Goal: Information Seeking & Learning: Find specific fact

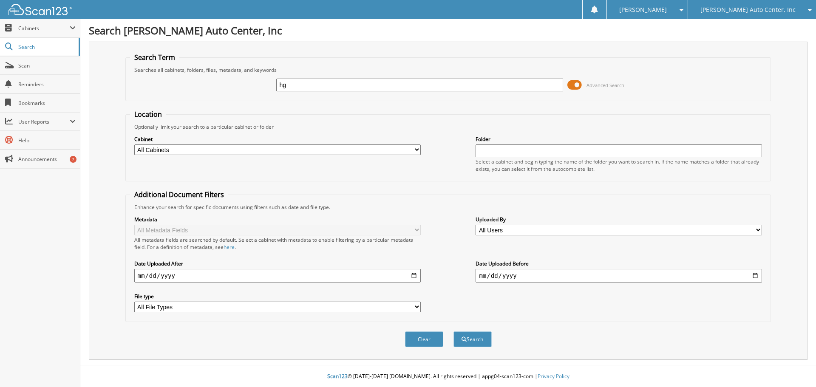
type input "h"
type input "g53329a"
click at [470, 344] on button "Search" at bounding box center [472, 339] width 38 height 16
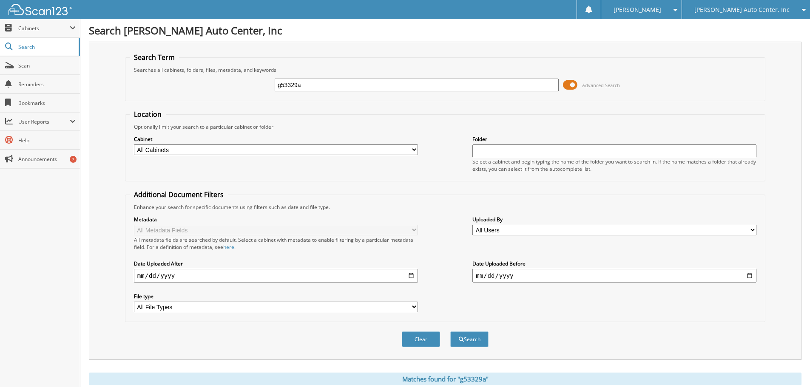
click at [574, 82] on span at bounding box center [570, 85] width 14 height 13
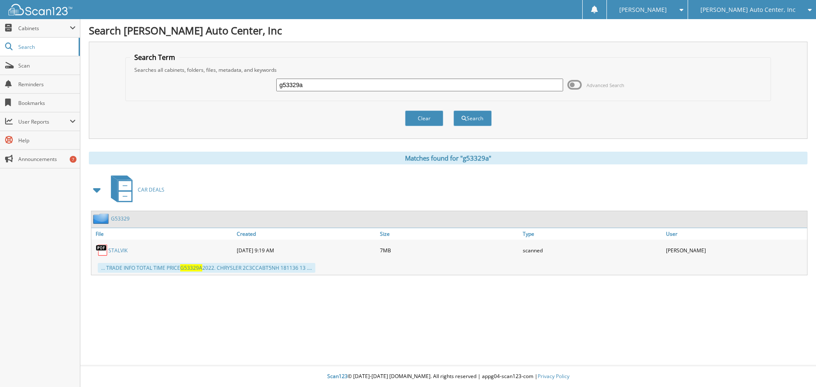
click at [120, 214] on div "G53329" at bounding box center [110, 218] width 38 height 11
click at [122, 219] on link "G53329" at bounding box center [120, 218] width 19 height 7
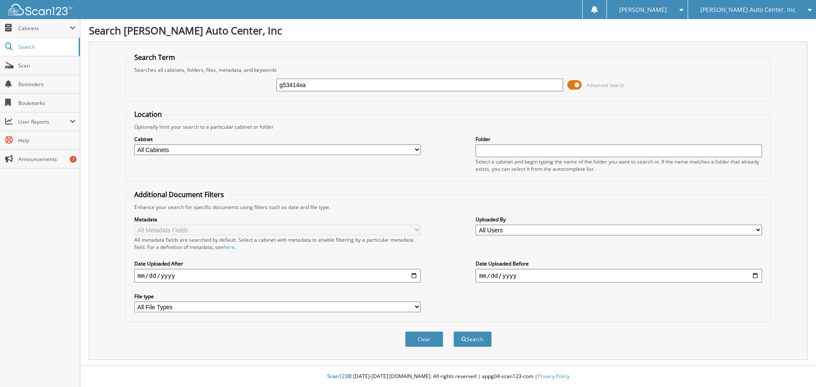
type input "g53414xa"
click at [597, 85] on span "Advanced Search" at bounding box center [605, 85] width 38 height 6
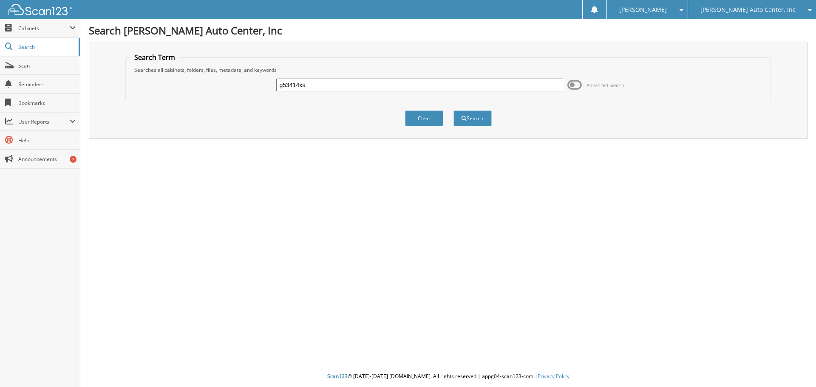
click at [577, 85] on span at bounding box center [574, 85] width 14 height 13
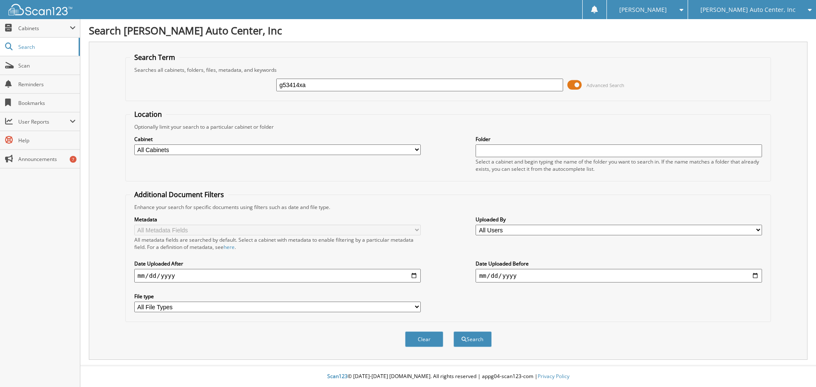
click at [577, 85] on span at bounding box center [574, 85] width 14 height 13
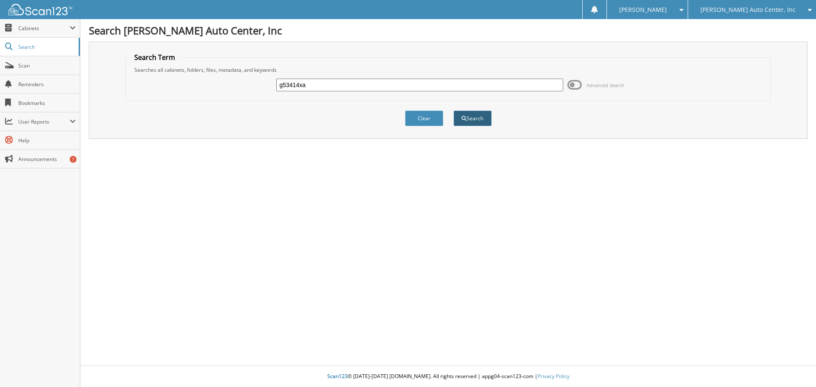
click at [481, 118] on button "Search" at bounding box center [472, 118] width 38 height 16
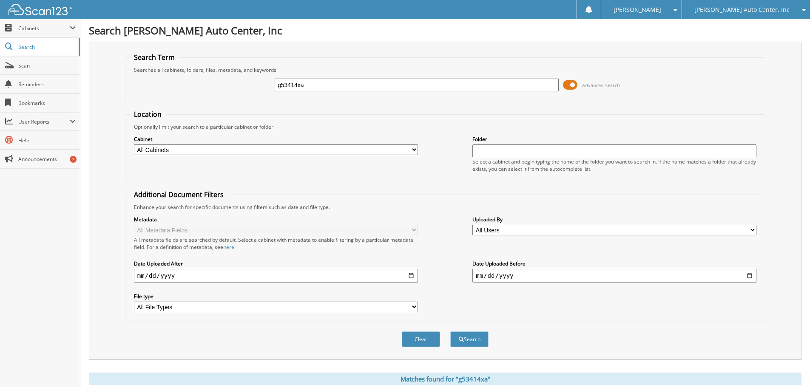
click at [571, 85] on span at bounding box center [570, 85] width 14 height 13
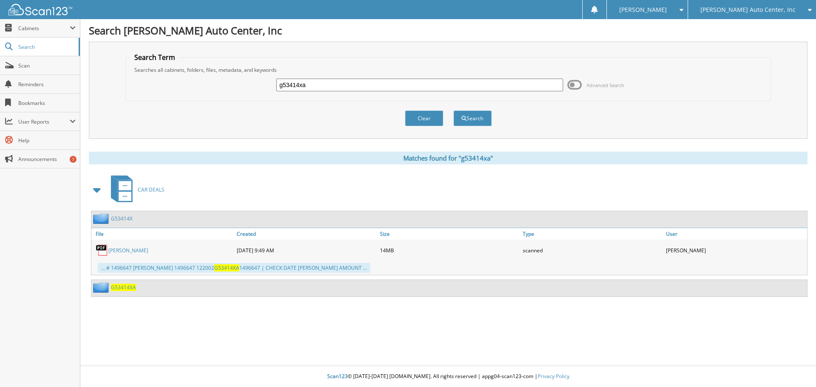
click at [129, 289] on span "G53414XA" at bounding box center [123, 287] width 25 height 7
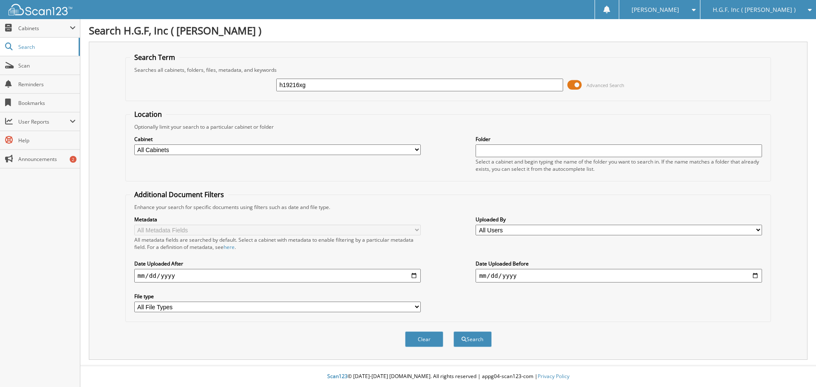
type input "h19216xg"
click at [453, 331] on button "Search" at bounding box center [472, 339] width 38 height 16
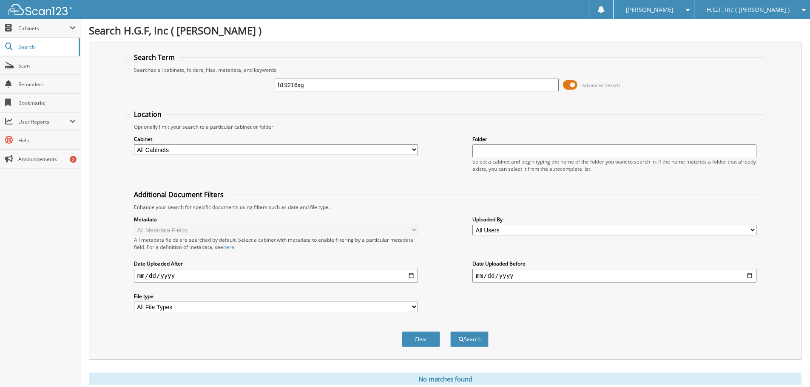
click at [573, 85] on span at bounding box center [570, 85] width 14 height 13
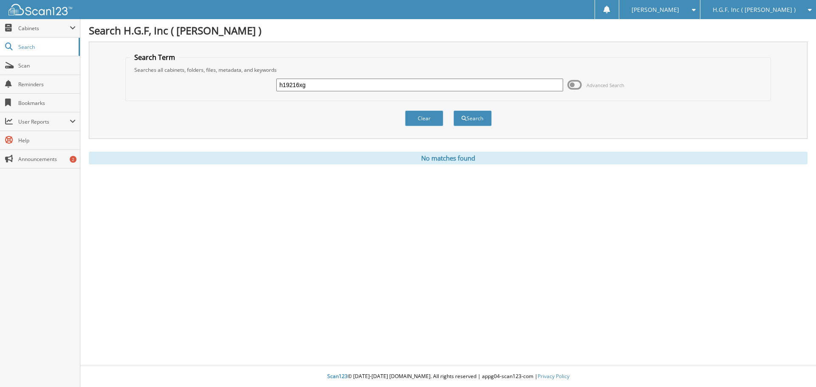
click at [573, 85] on span at bounding box center [574, 85] width 14 height 13
